Goal: Contribute content

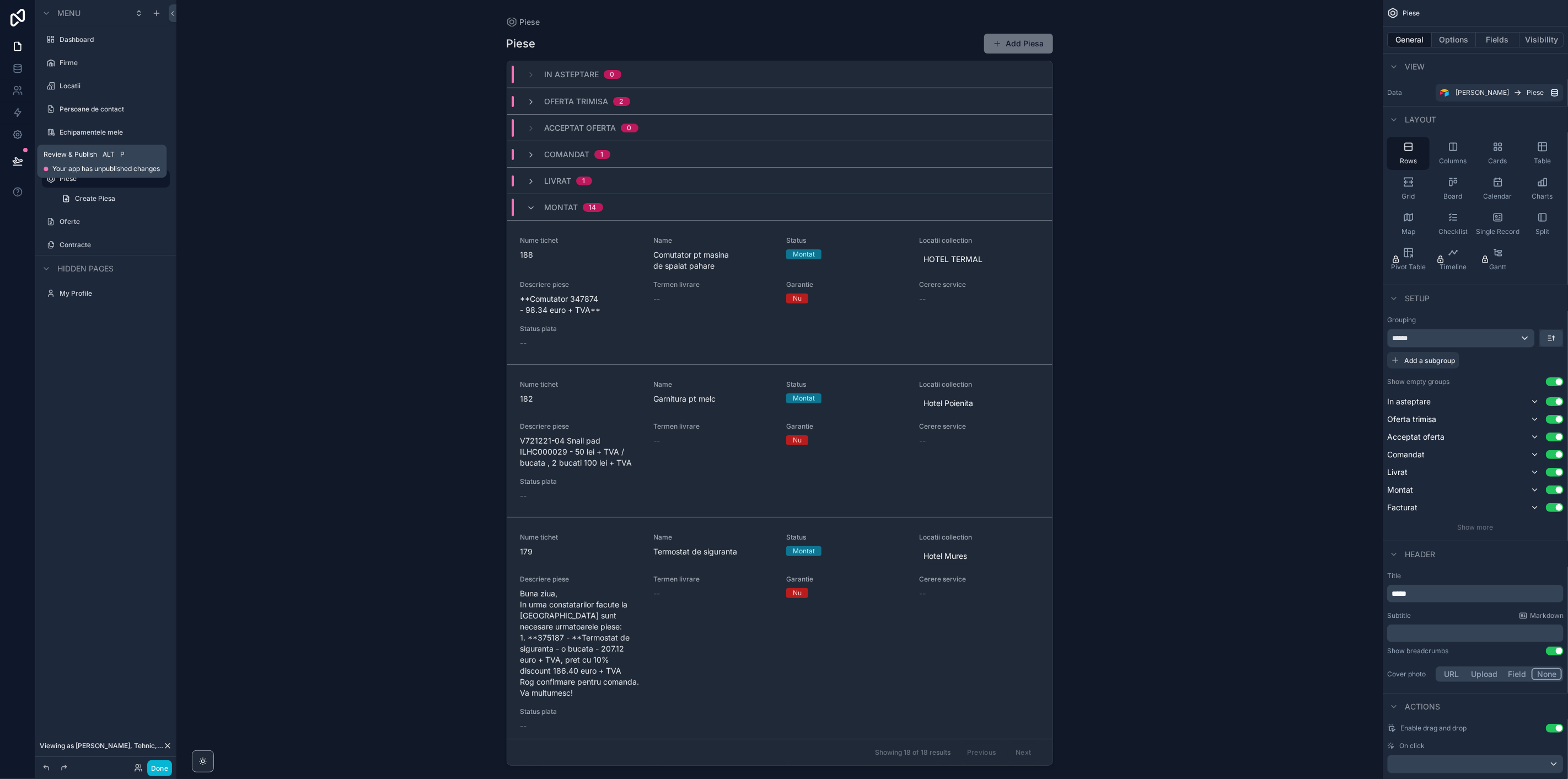
click at [19, 153] on button at bounding box center [18, 161] width 24 height 31
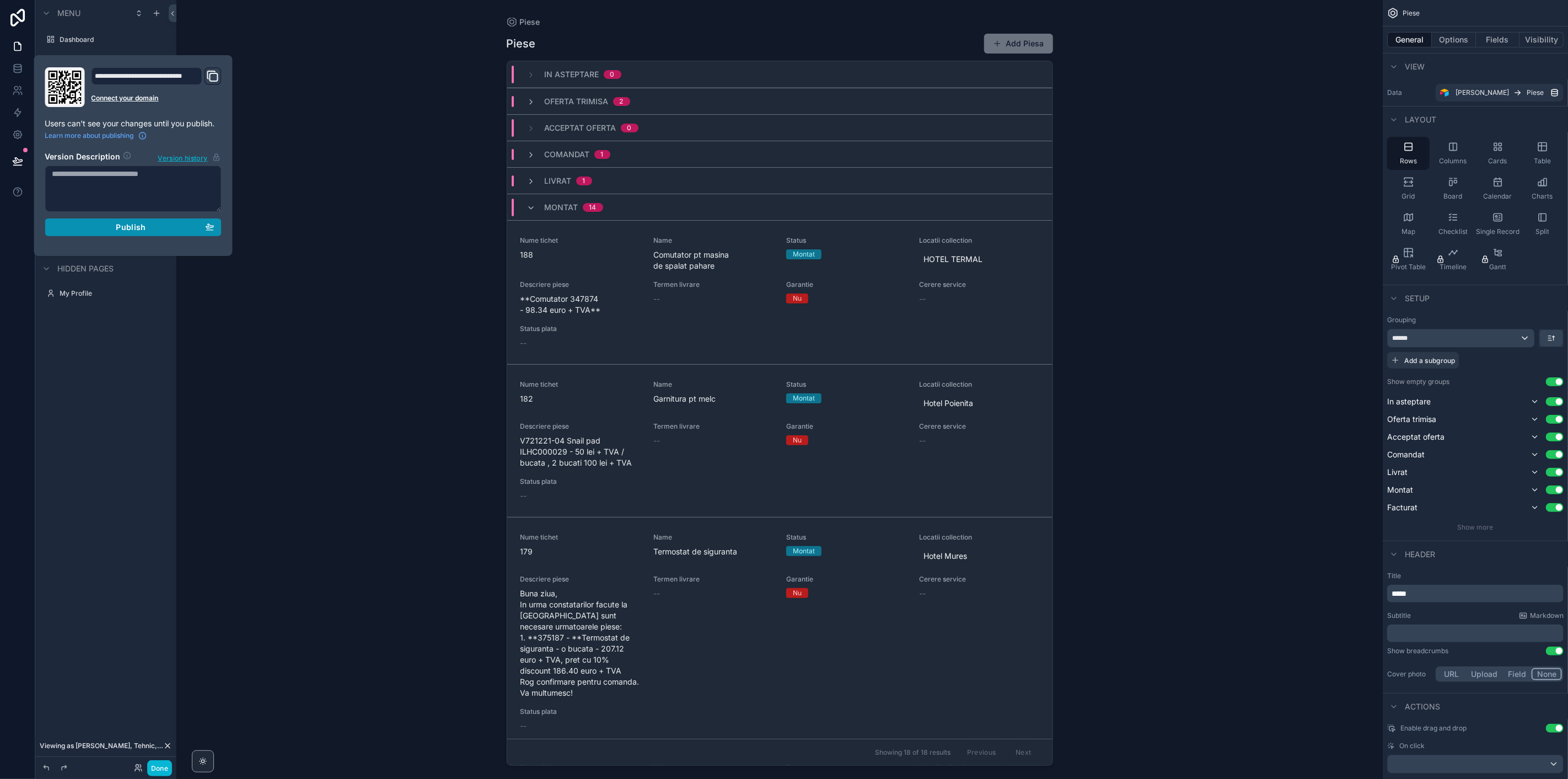
click at [160, 229] on div "Publish" at bounding box center [133, 227] width 162 height 10
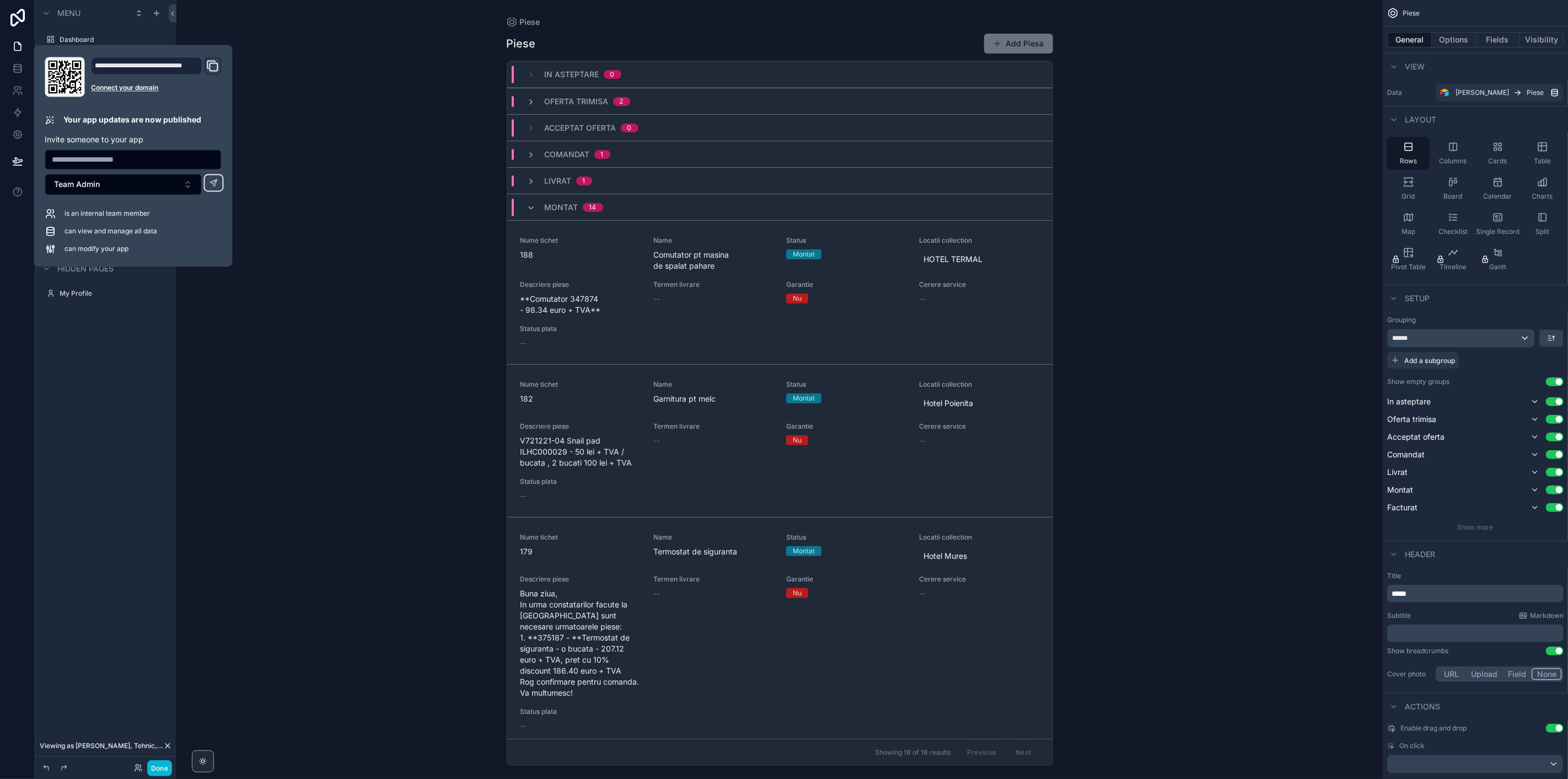
click at [280, 105] on div "Piese Piese Add Piesa In asteptare 0 Oferta trimisa 2 Acceptat oferta 0 Comanda…" at bounding box center [780, 390] width 1206 height 779
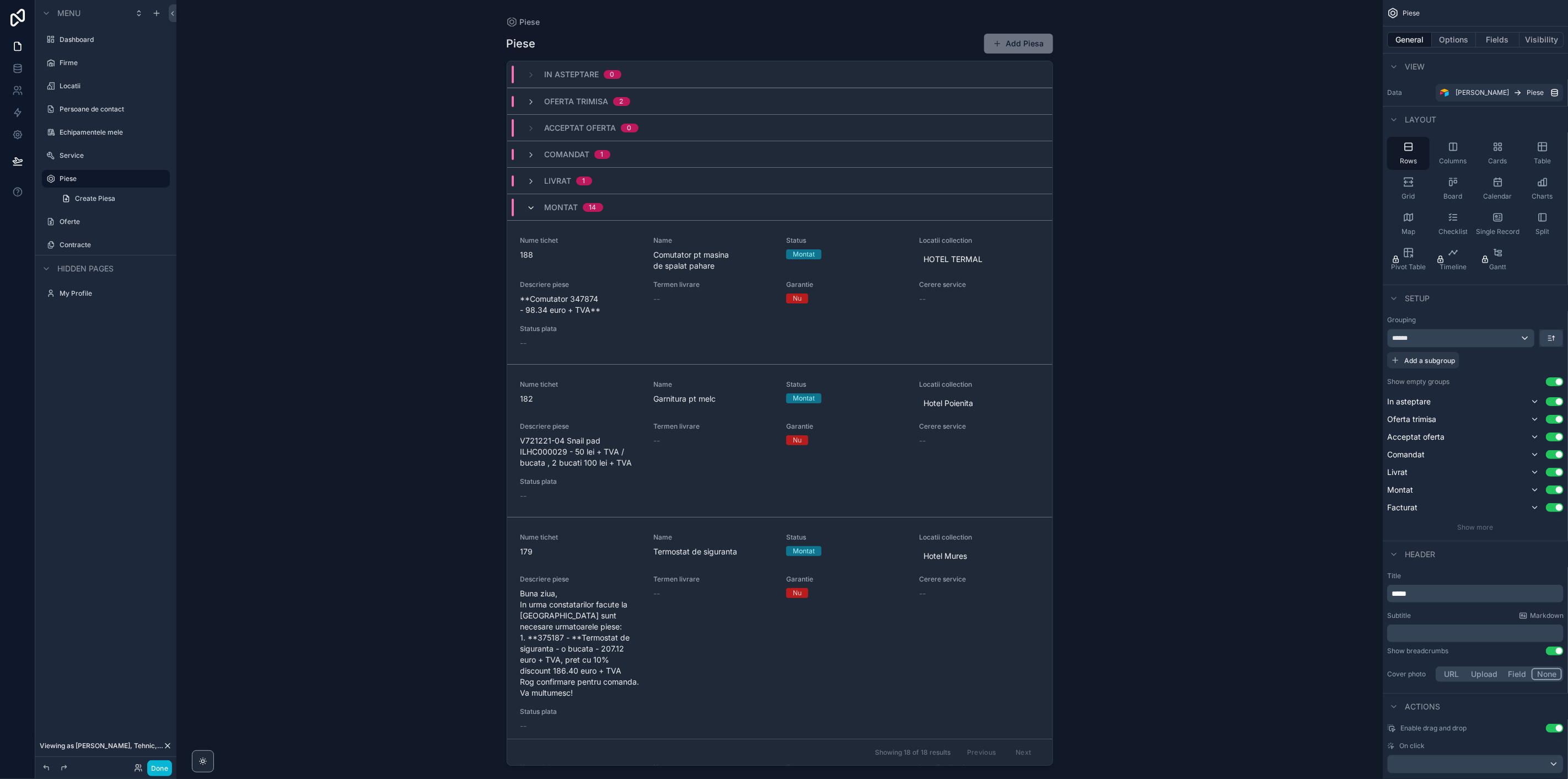
click at [533, 208] on icon "scrollable content" at bounding box center [531, 207] width 8 height 8
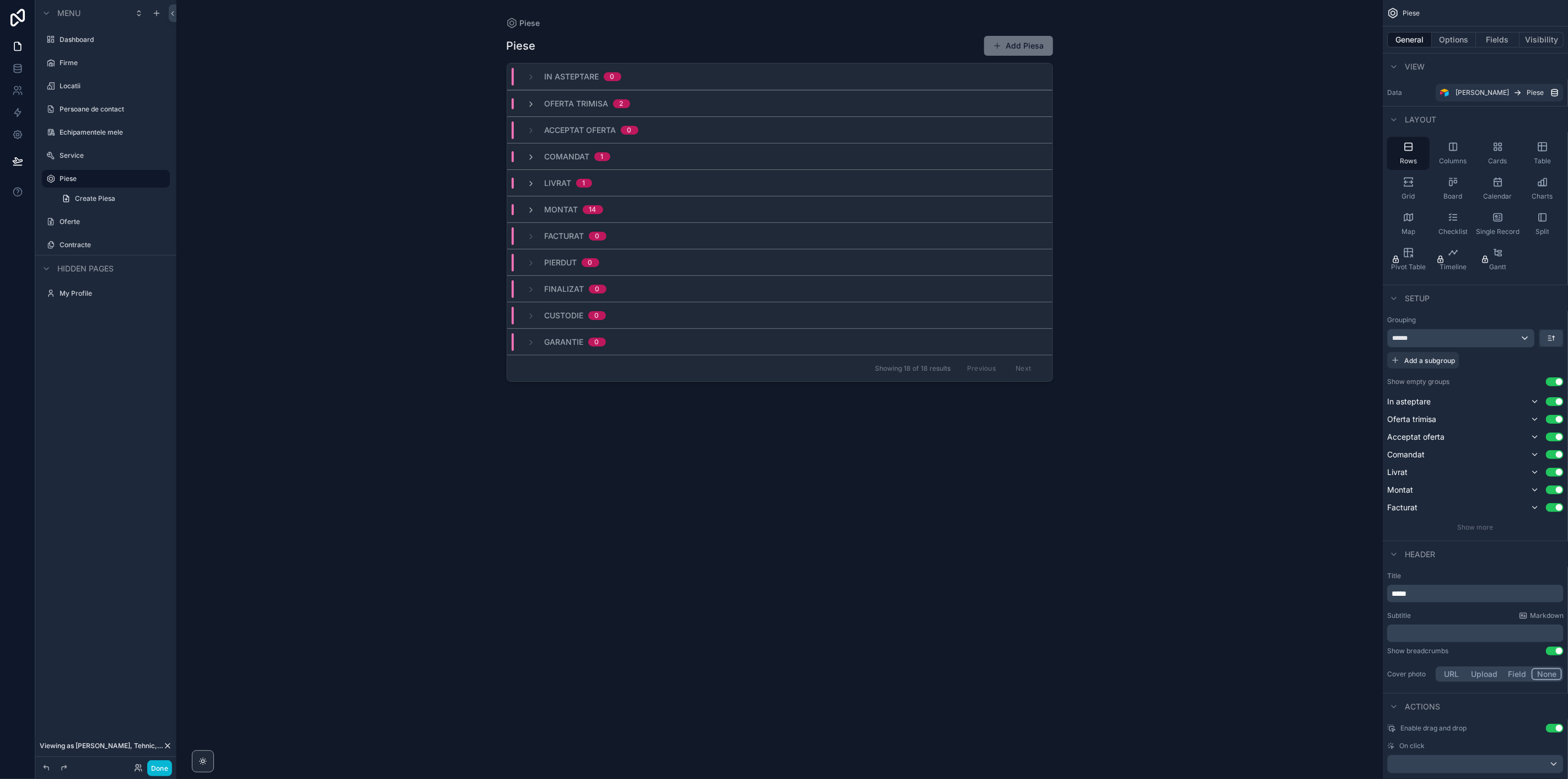
click at [545, 175] on div "Livrat 1" at bounding box center [780, 182] width 546 height 26
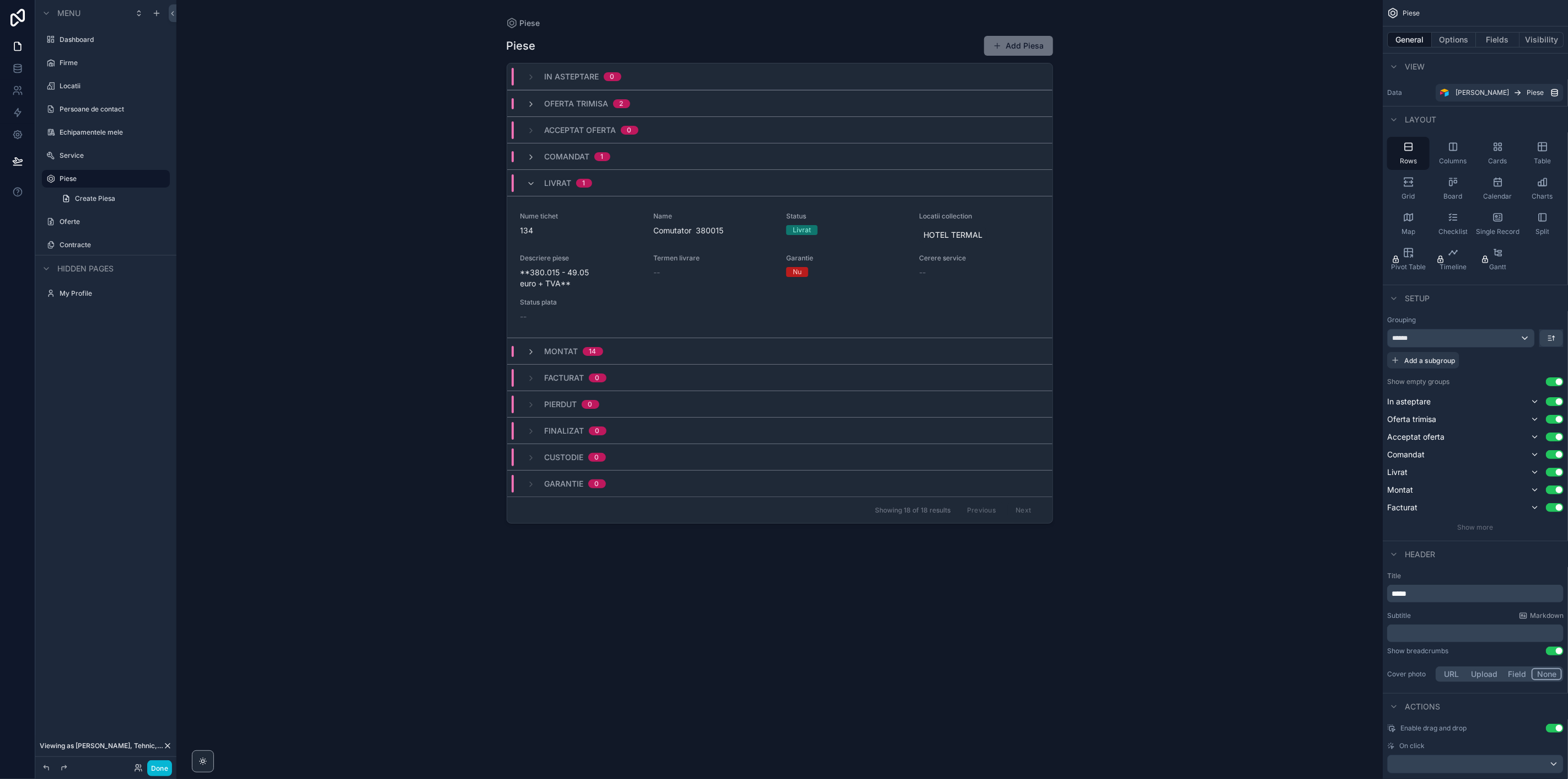
click at [545, 176] on div "Livrat 1" at bounding box center [568, 182] width 47 height 18
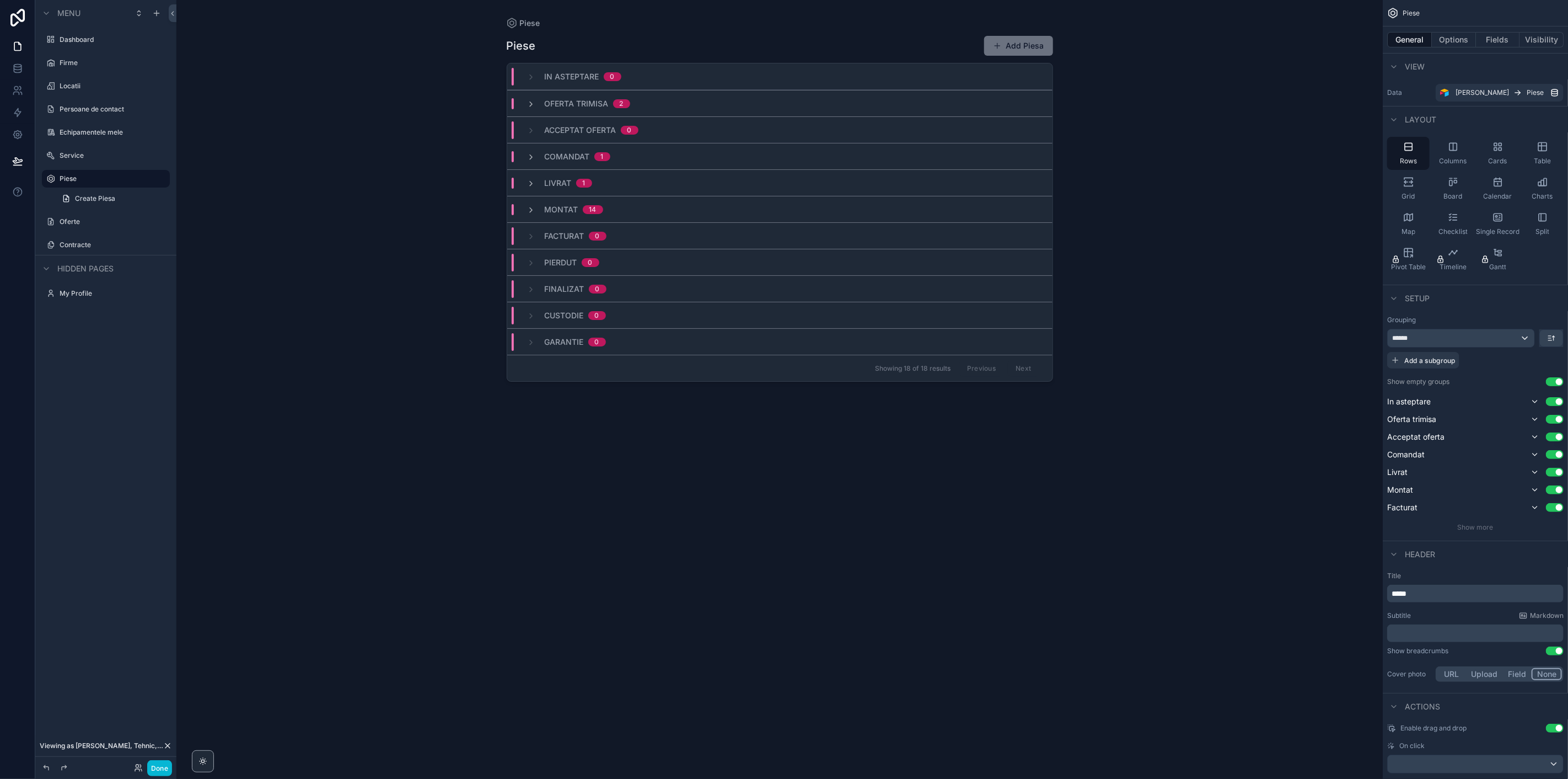
click at [555, 155] on span "Comandat" at bounding box center [567, 157] width 46 height 11
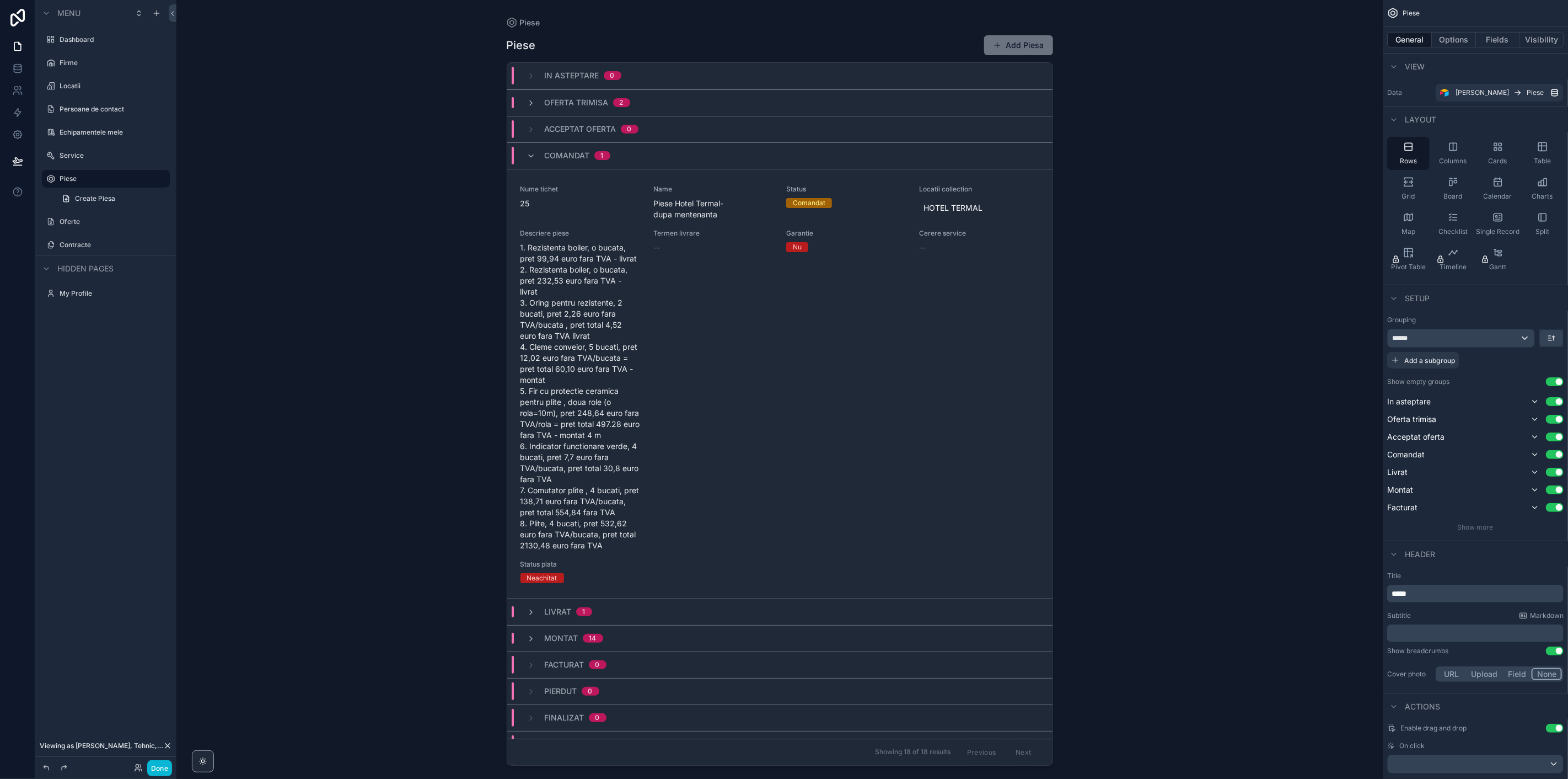
click at [555, 155] on span "Comandat" at bounding box center [567, 155] width 46 height 11
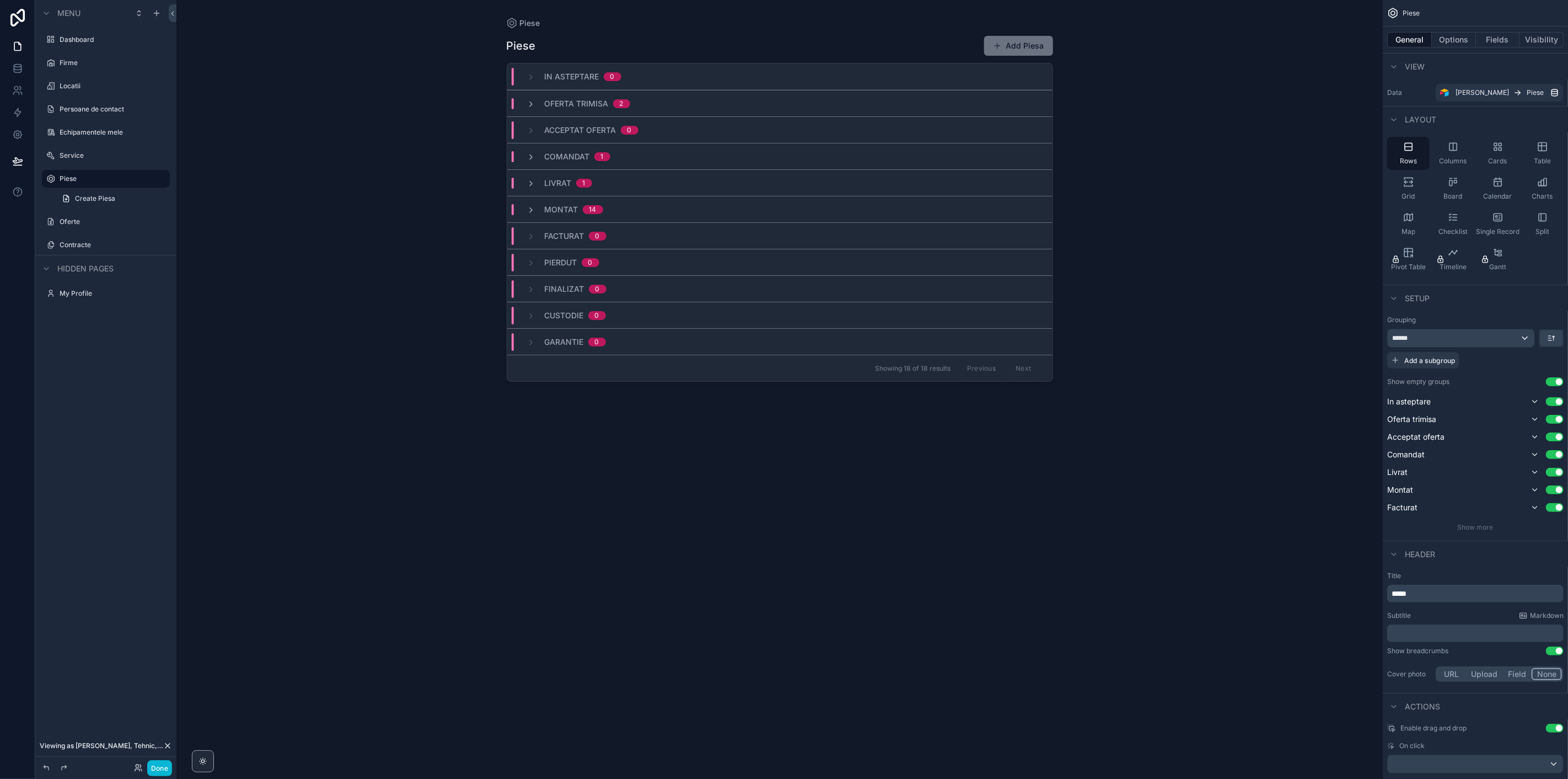
click at [551, 124] on div "Acceptat oferta 0" at bounding box center [591, 130] width 94 height 18
click at [567, 125] on span "Acceptat oferta" at bounding box center [580, 130] width 72 height 11
click at [564, 105] on span "Oferta trimisa" at bounding box center [576, 104] width 64 height 11
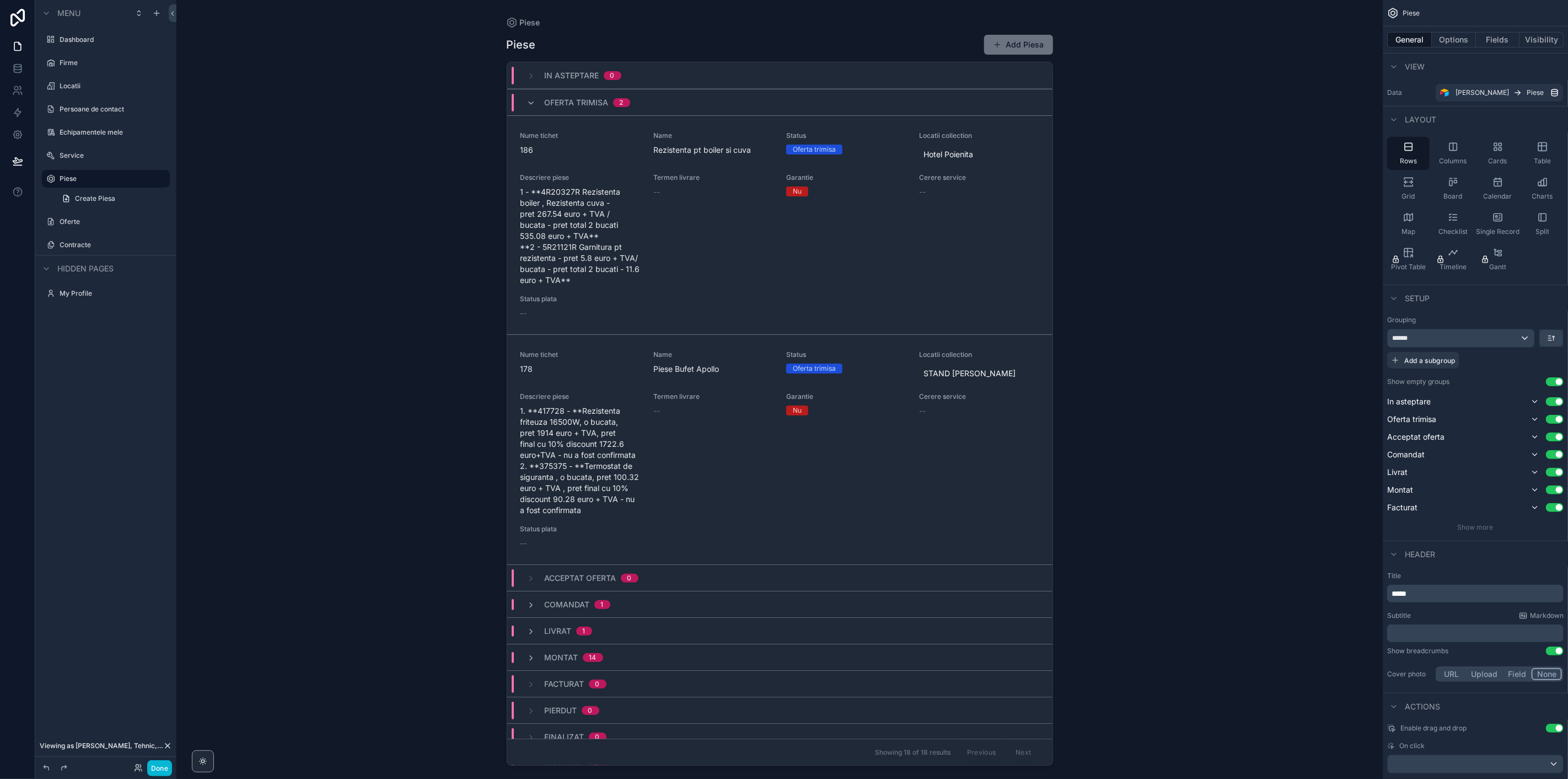
click at [567, 97] on span "Oferta trimisa" at bounding box center [576, 102] width 64 height 11
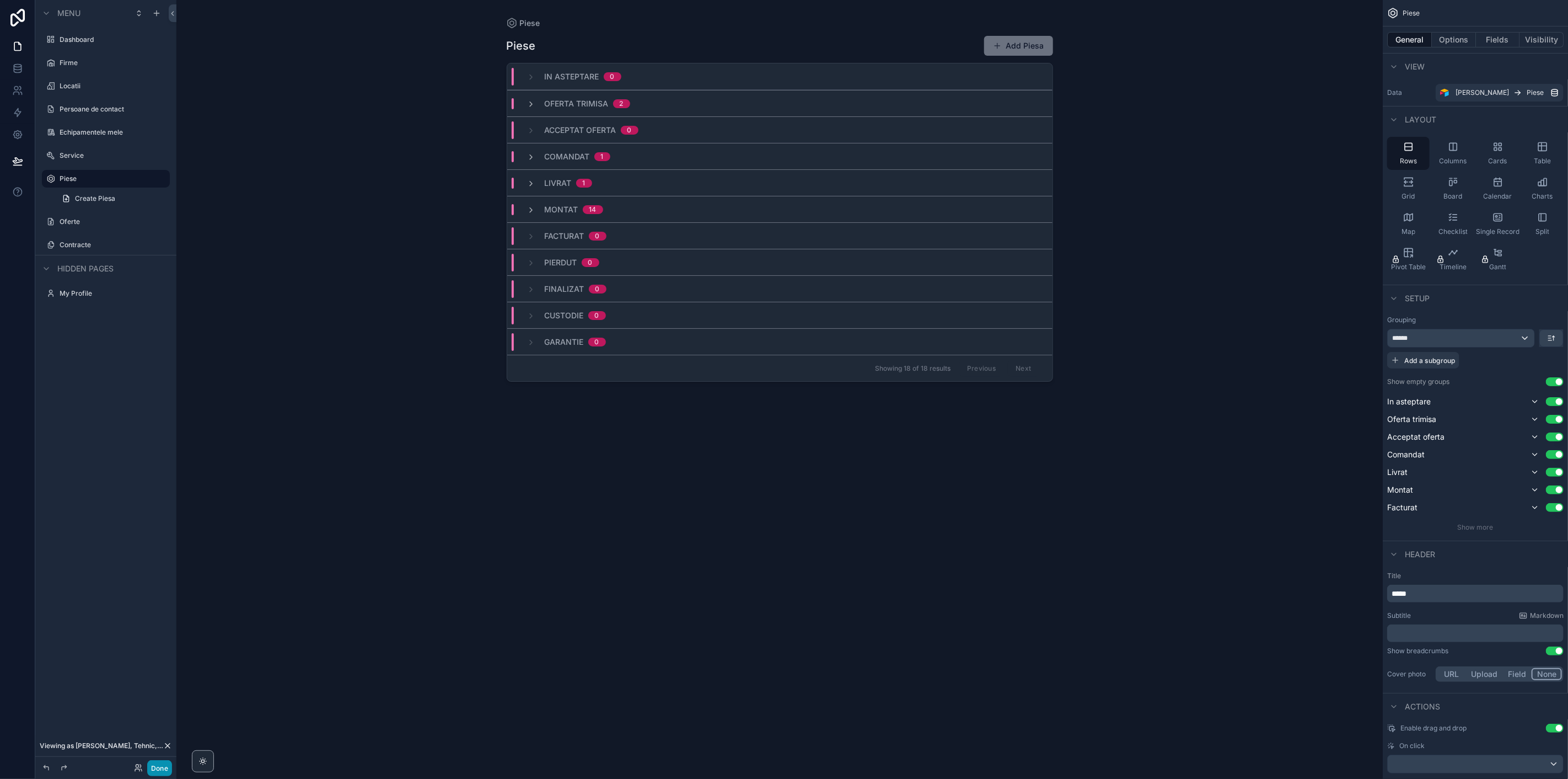
click at [154, 767] on button "Done" at bounding box center [159, 767] width 25 height 16
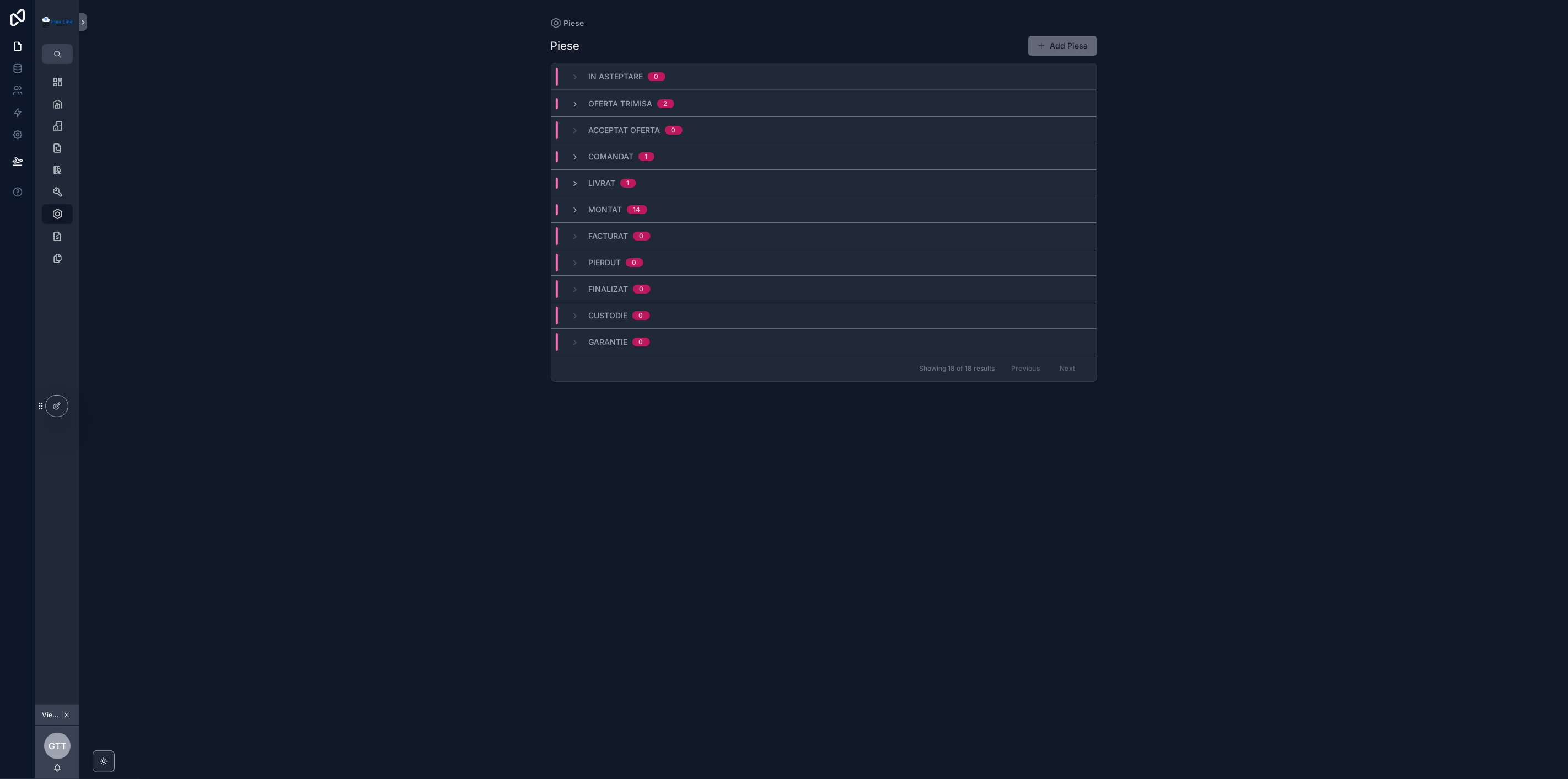
click at [1063, 37] on button "Add Piesa" at bounding box center [1062, 46] width 69 height 20
